Goal: Use online tool/utility

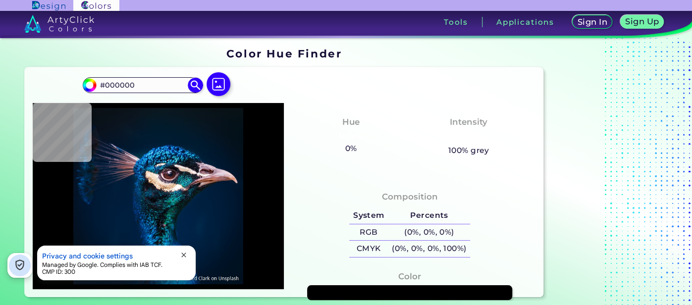
type input "#04111a"
type input "#04111A"
type input "#09131c"
type input "#09131C"
type input "#0a151b"
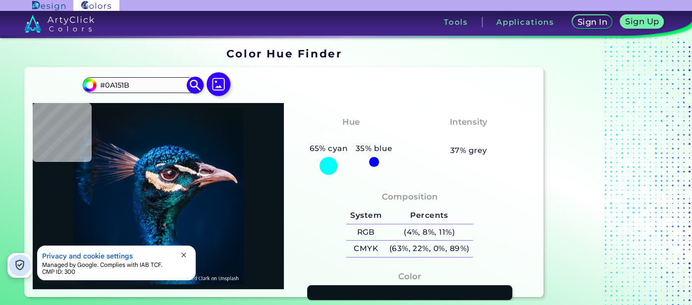
click at [112, 92] on input "#0A151B" at bounding box center [143, 84] width 92 height 13
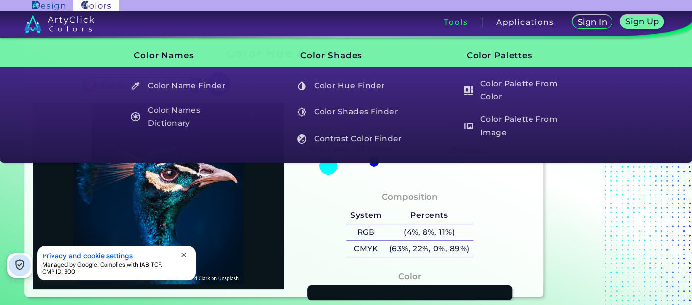
type input "#92412e"
type input "#001f3e"
type input "#001F3E"
type input "#002043"
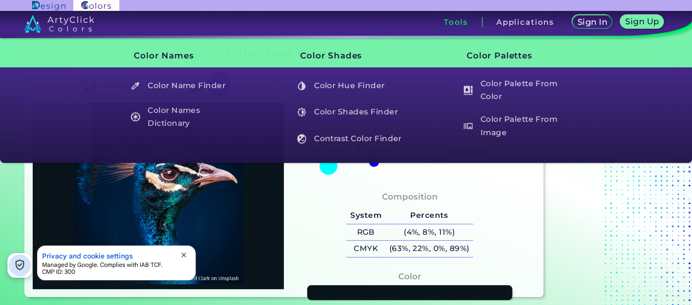
type input "#002d3f"
type input "#002D3F"
type input "#001830"
type input "#000000"
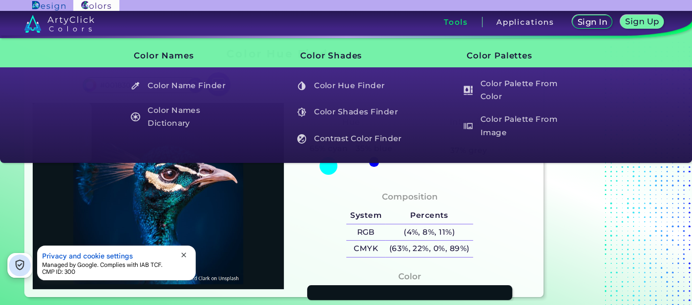
type input "#000000"
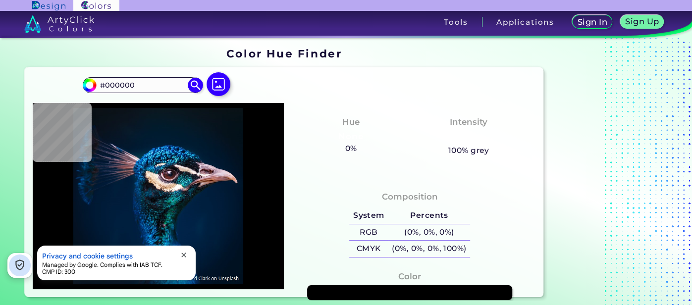
type input "#00152a"
type input "#00152A"
type input "#05142d"
type input "#05142D"
type input "#001629"
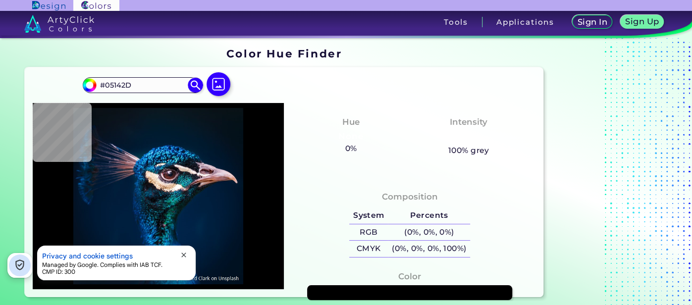
type input "#001629"
type input "#061623"
type input "#09161f"
type input "#09161F"
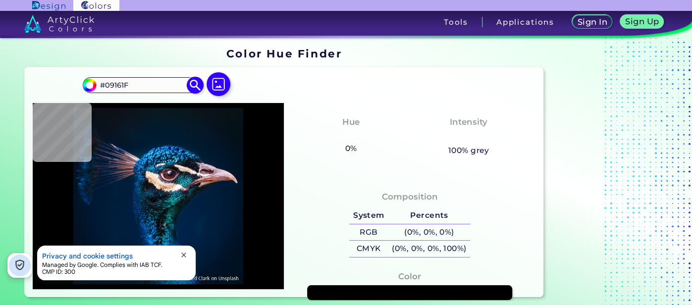
type input "#0b151e"
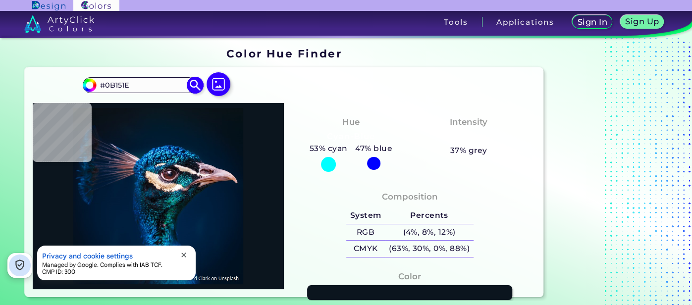
click at [151, 91] on input "#0B151E" at bounding box center [143, 84] width 92 height 13
type input "#92412e"
type input "#92412E"
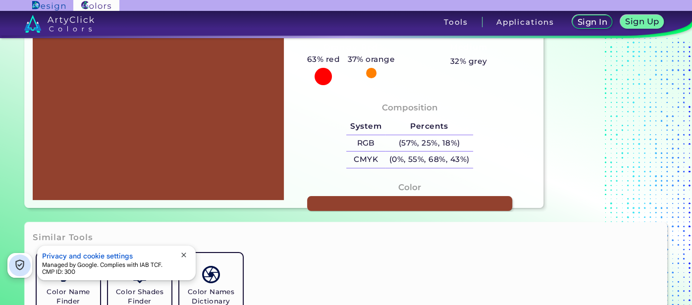
scroll to position [178, 0]
